Goal: Task Accomplishment & Management: Manage account settings

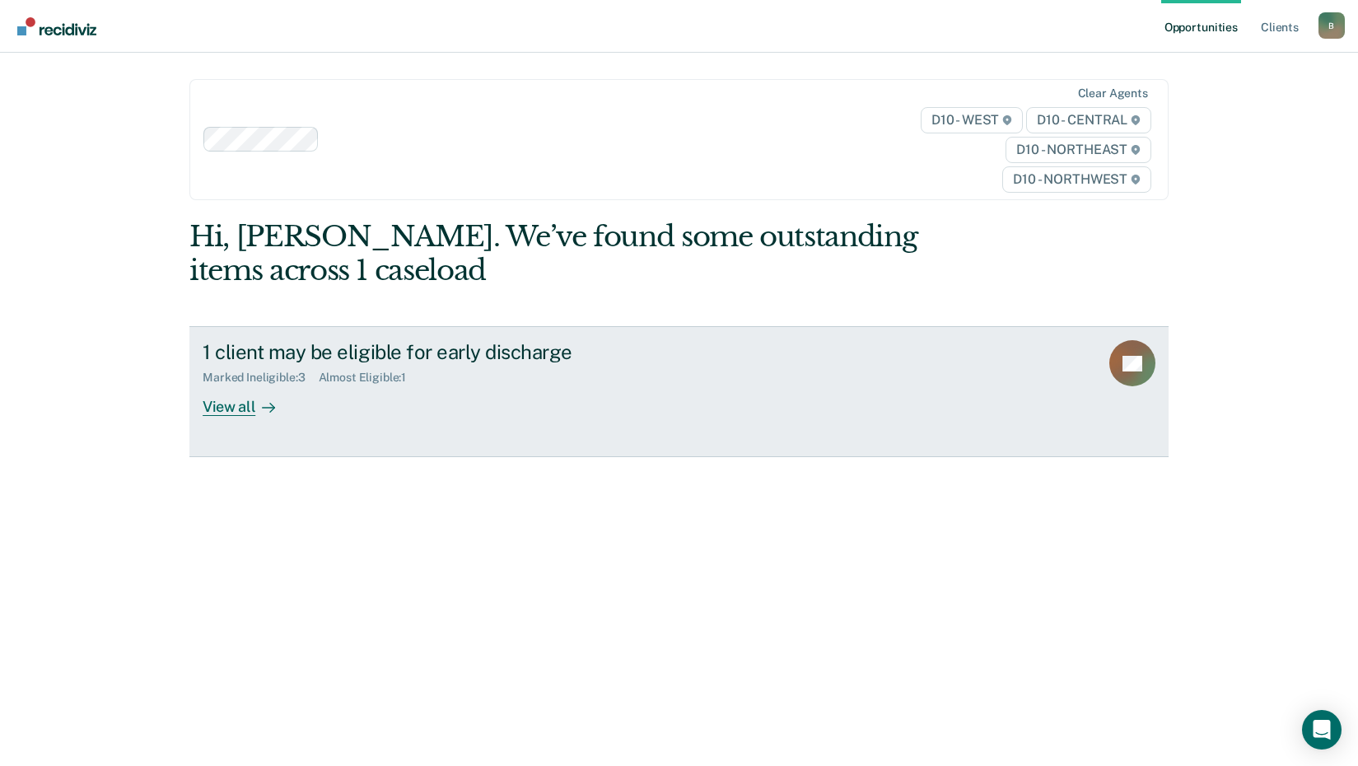
click at [417, 343] on div "1 client may be eligible for early discharge" at bounding box center [492, 352] width 578 height 24
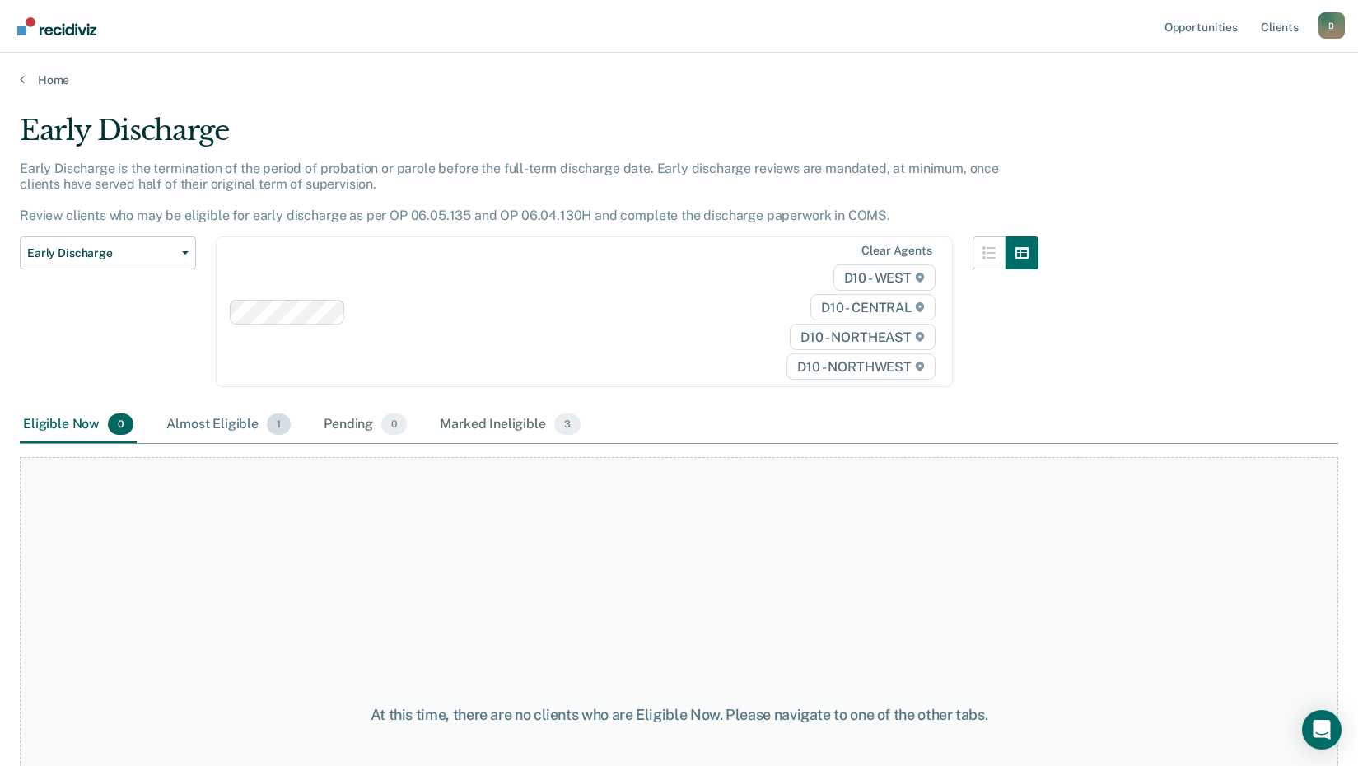
click at [227, 425] on div "Almost Eligible 1" at bounding box center [228, 425] width 131 height 36
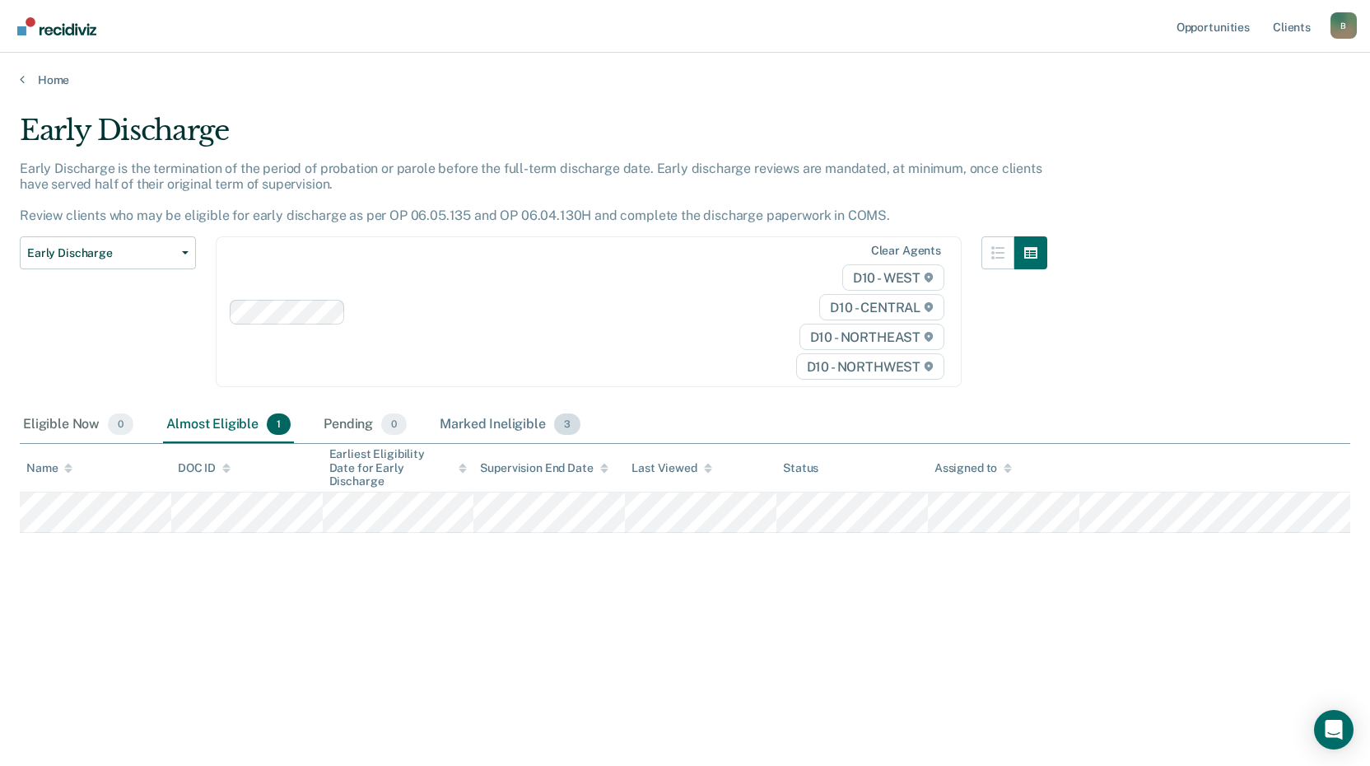
click at [487, 430] on div "Marked Ineligible 3" at bounding box center [509, 425] width 147 height 36
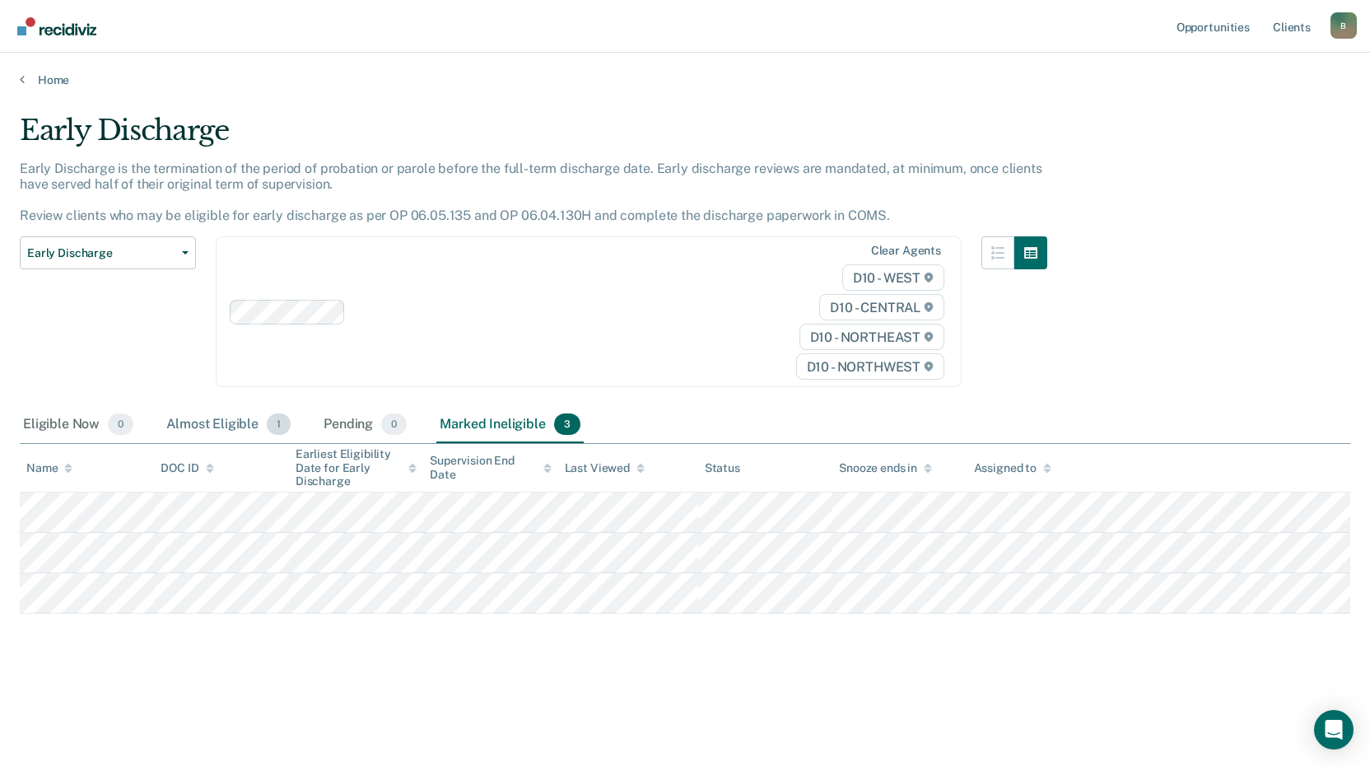
click at [231, 431] on div "Almost Eligible 1" at bounding box center [228, 425] width 131 height 36
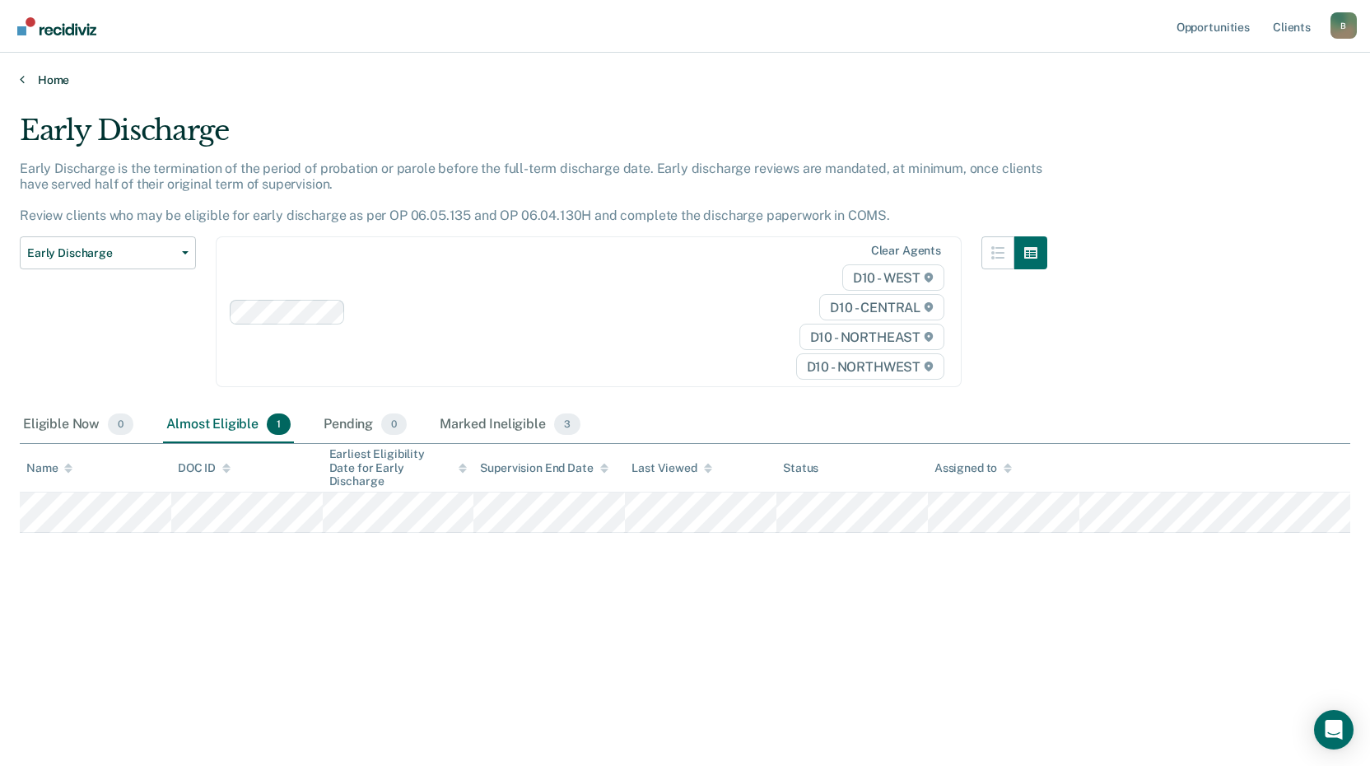
click at [51, 77] on link "Home" at bounding box center [685, 79] width 1330 height 15
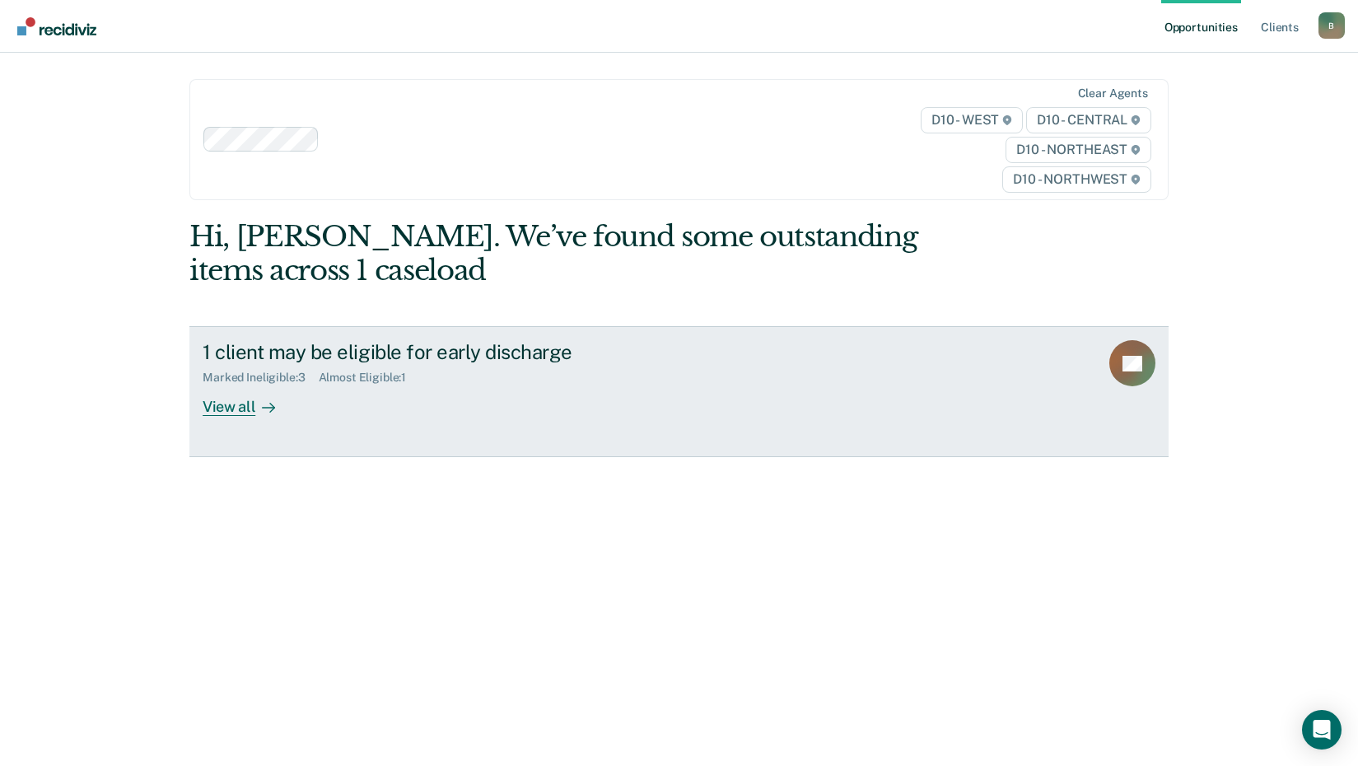
click at [218, 412] on div "View all" at bounding box center [249, 400] width 92 height 32
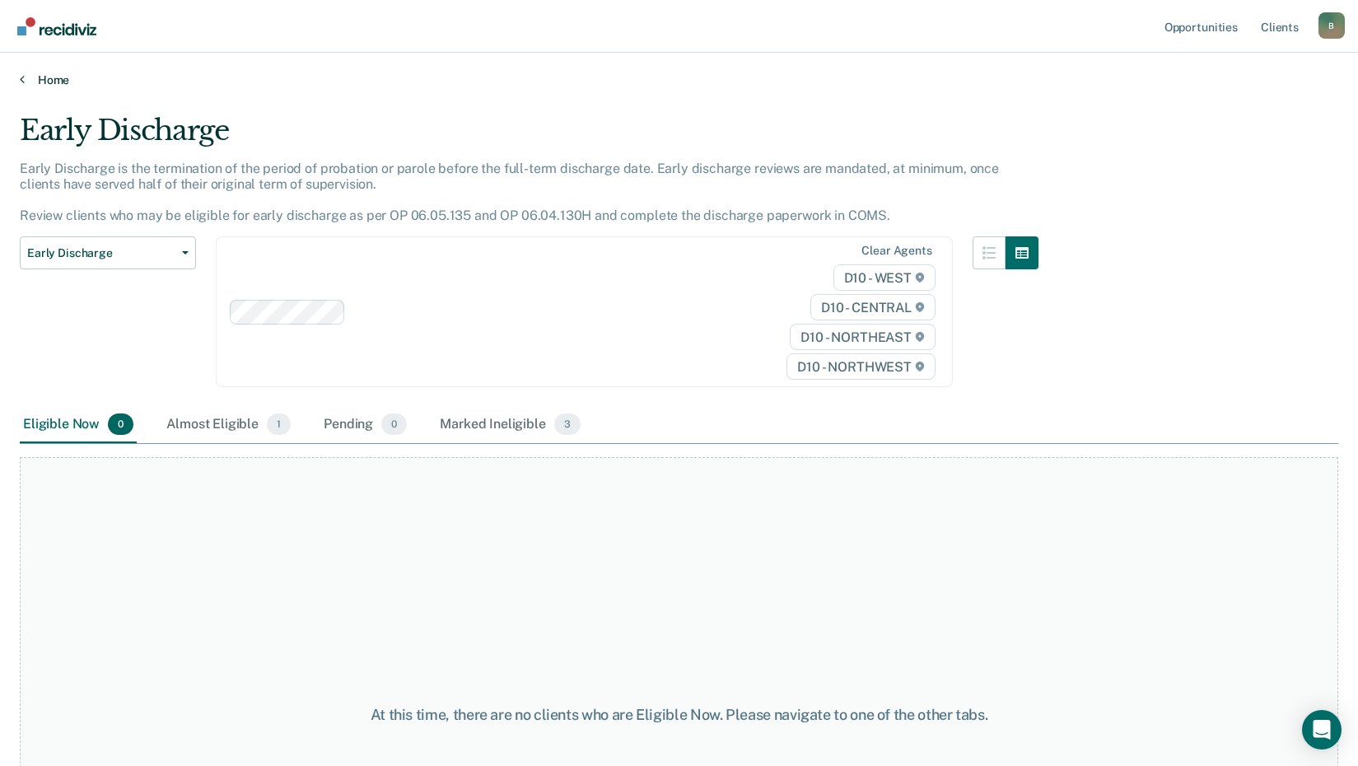
click at [29, 80] on link "Home" at bounding box center [679, 79] width 1318 height 15
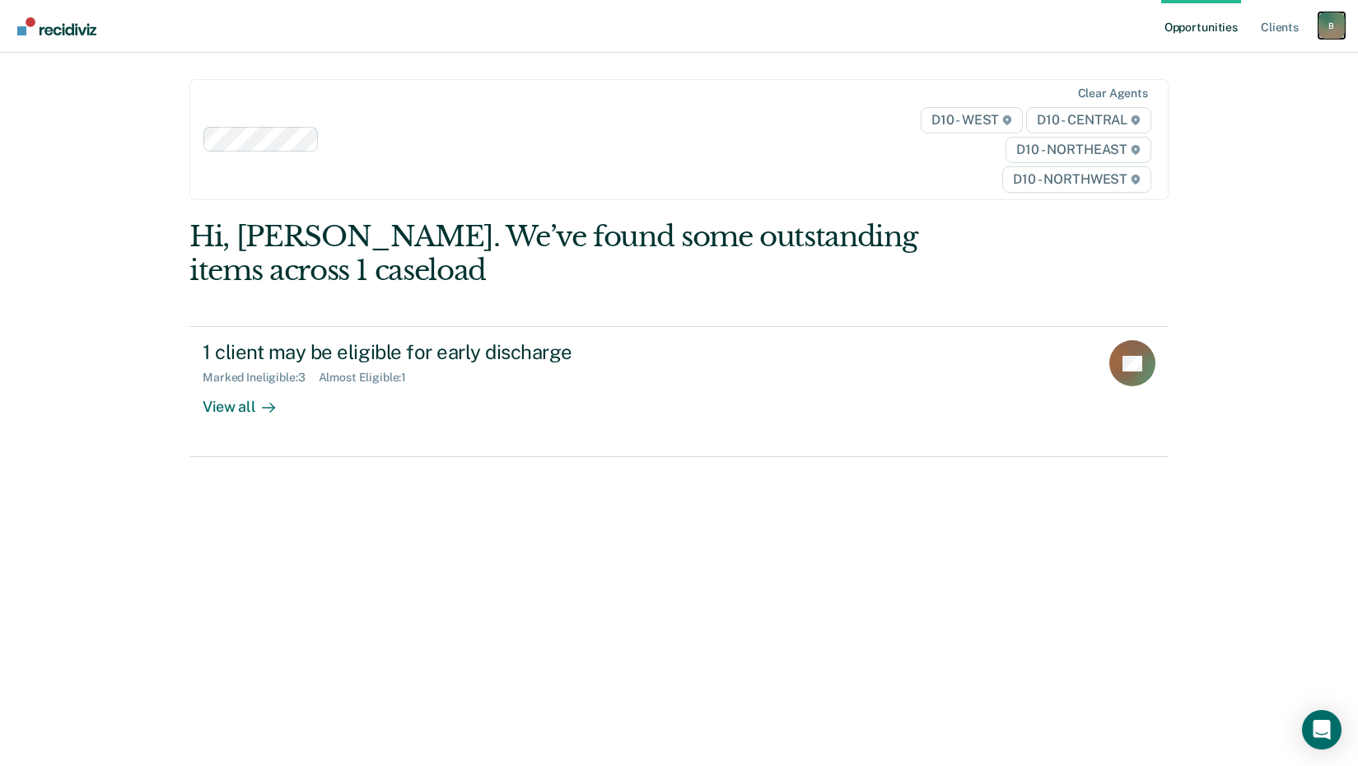
click at [1331, 35] on div "B" at bounding box center [1331, 25] width 26 height 26
click at [1258, 101] on link "Log Out" at bounding box center [1265, 108] width 133 height 14
